Goal: Communication & Community: Participate in discussion

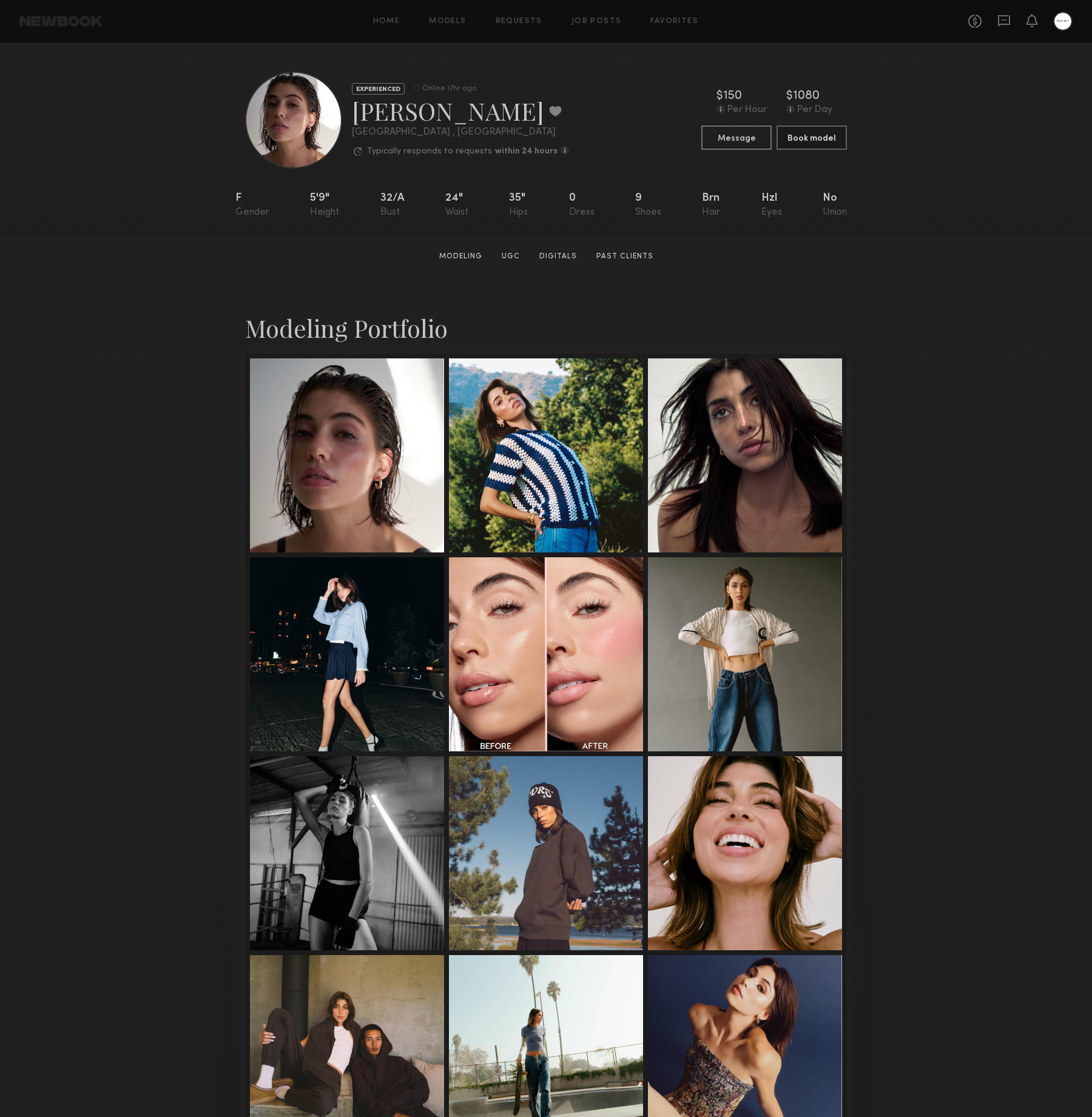
click at [939, 502] on div "Modeling Portfolio View More" at bounding box center [546, 749] width 1092 height 944
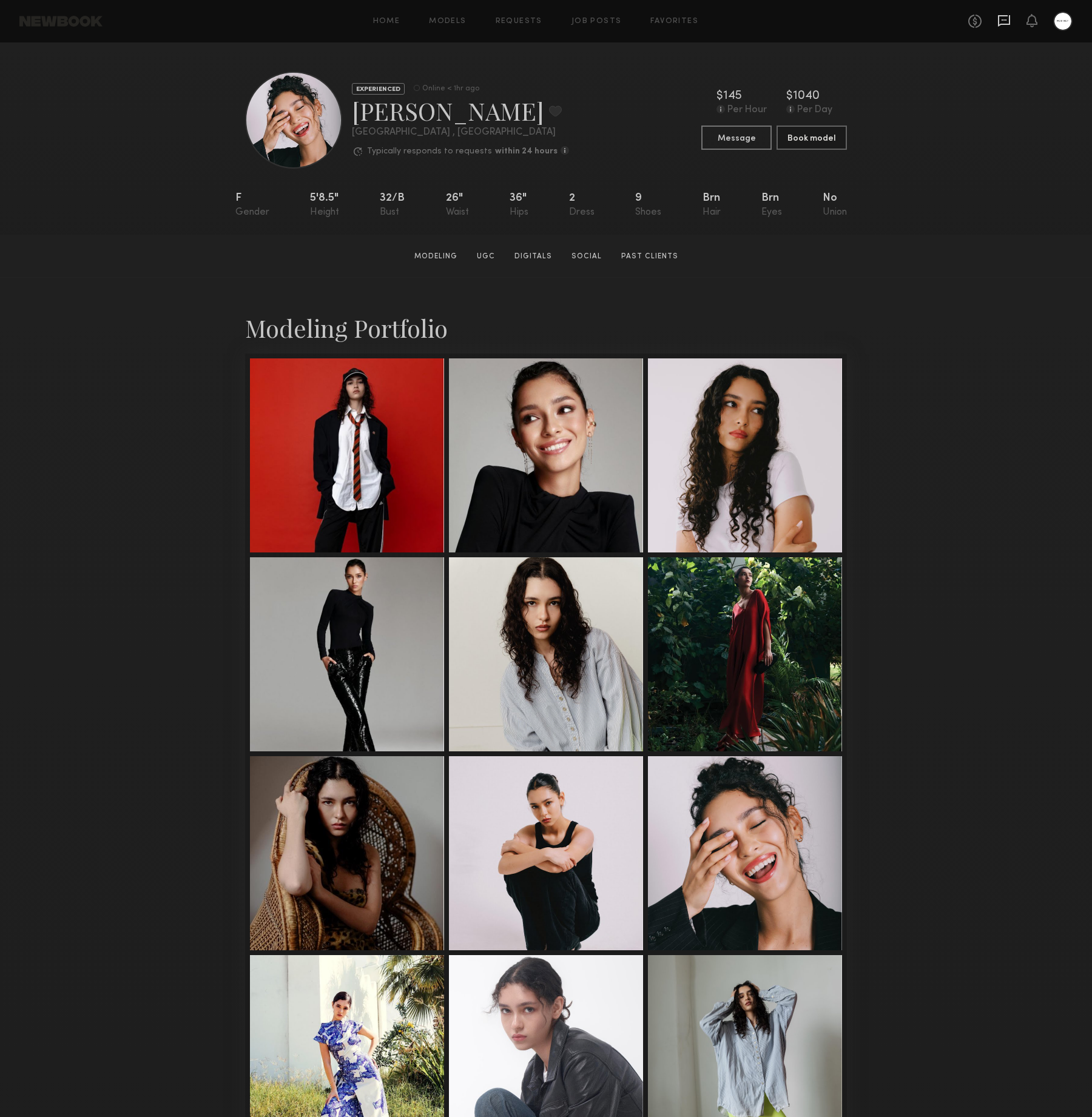
click at [1005, 18] on icon at bounding box center [1003, 20] width 13 height 13
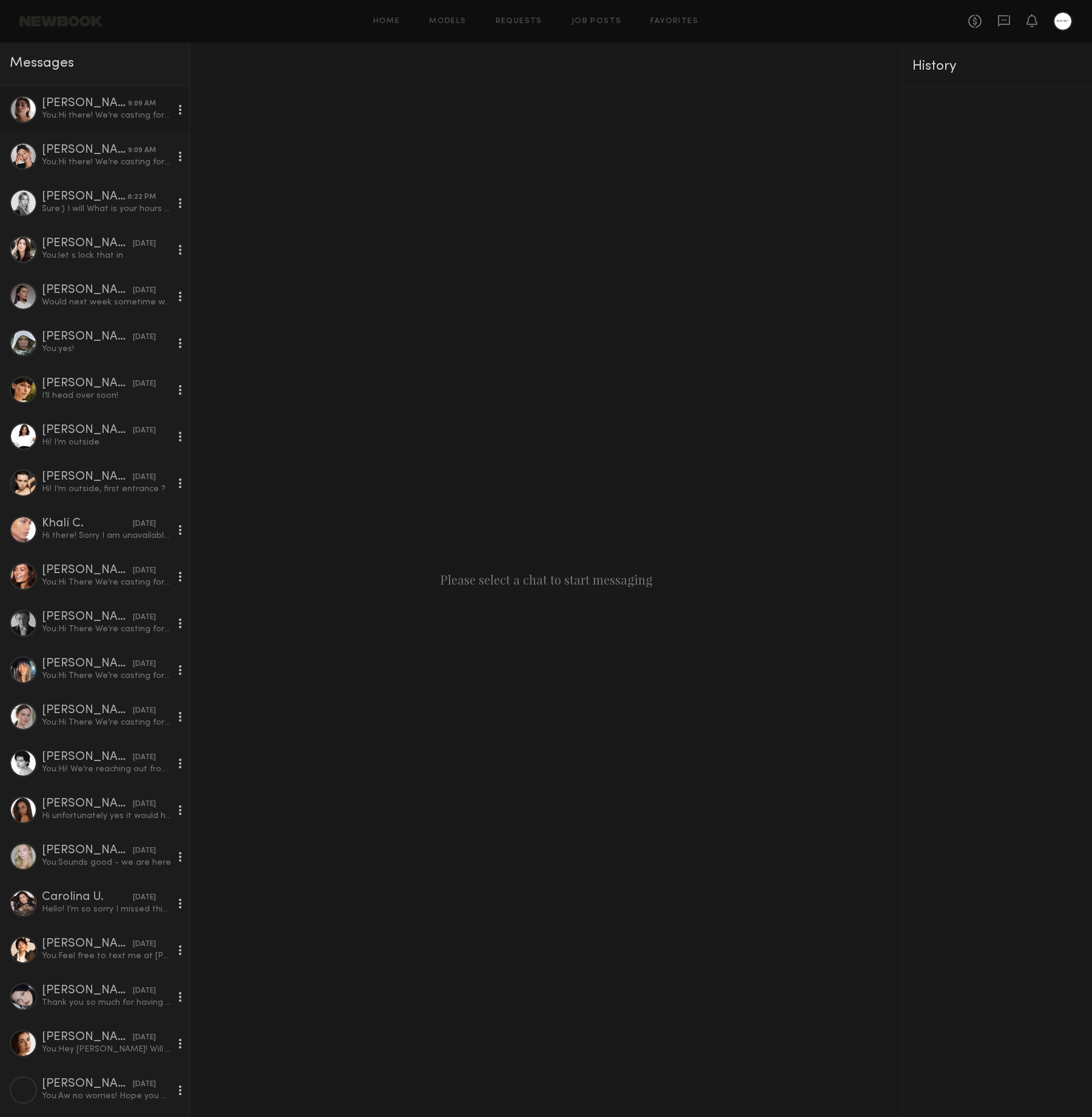
click at [121, 116] on div "You: Hi there! We’re casting for an upcoming shoot (e-comm + social) and would …" at bounding box center [106, 115] width 130 height 11
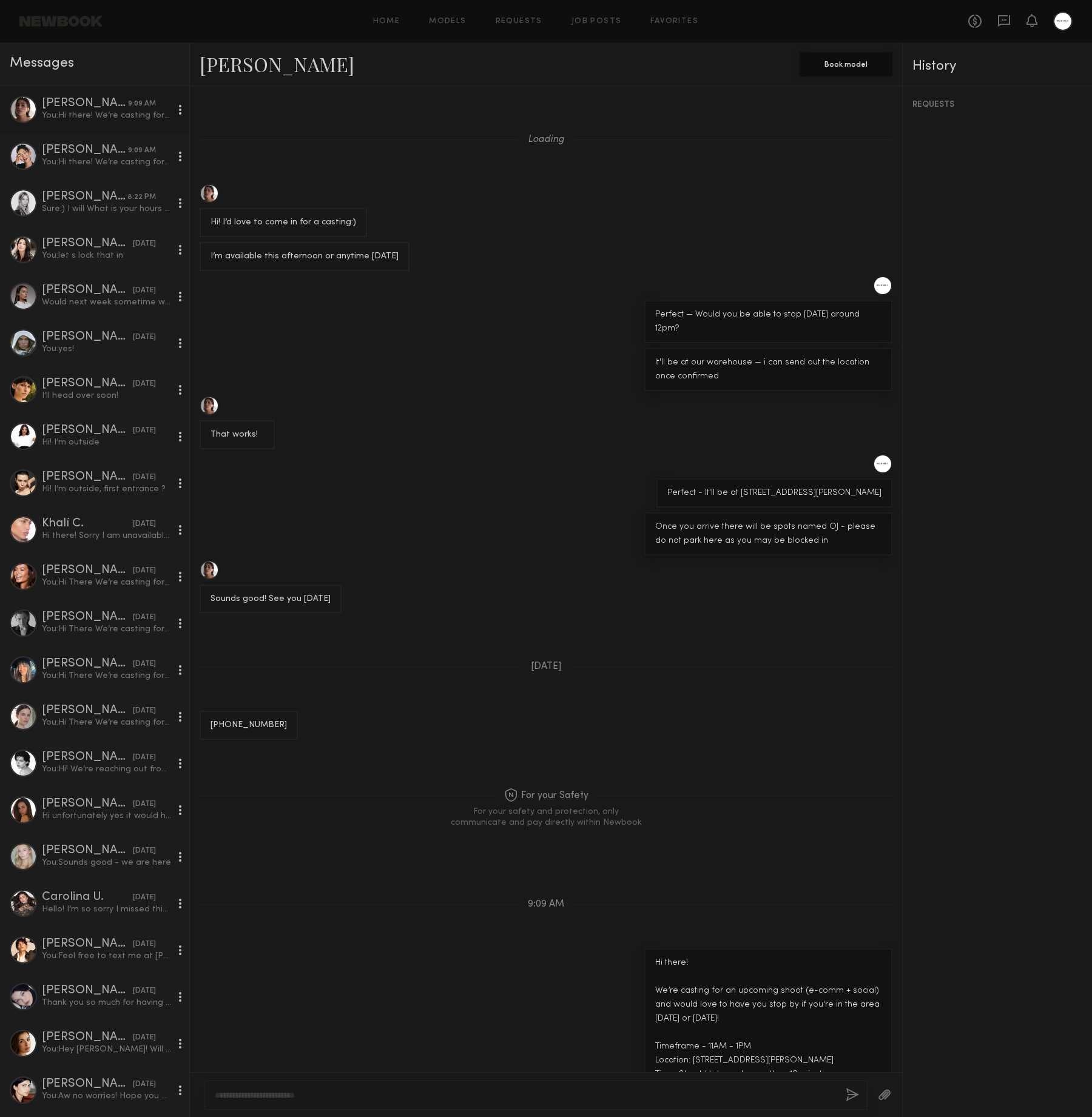
scroll to position [598, 0]
